Goal: Information Seeking & Learning: Learn about a topic

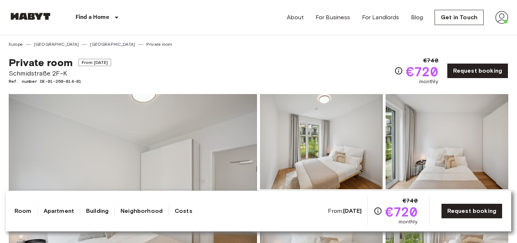
scroll to position [14, 0]
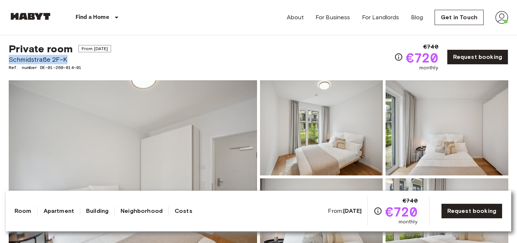
drag, startPoint x: 66, startPoint y: 60, endPoint x: -5, endPoint y: 62, distance: 70.8
copy span "Schmidstraße 2F-K"
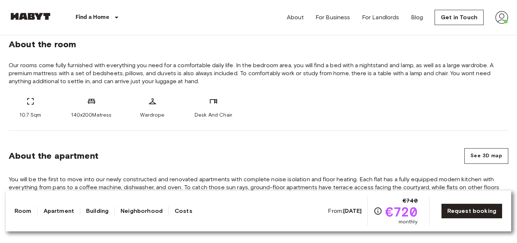
scroll to position [9, 0]
